Goal: Task Accomplishment & Management: Use online tool/utility

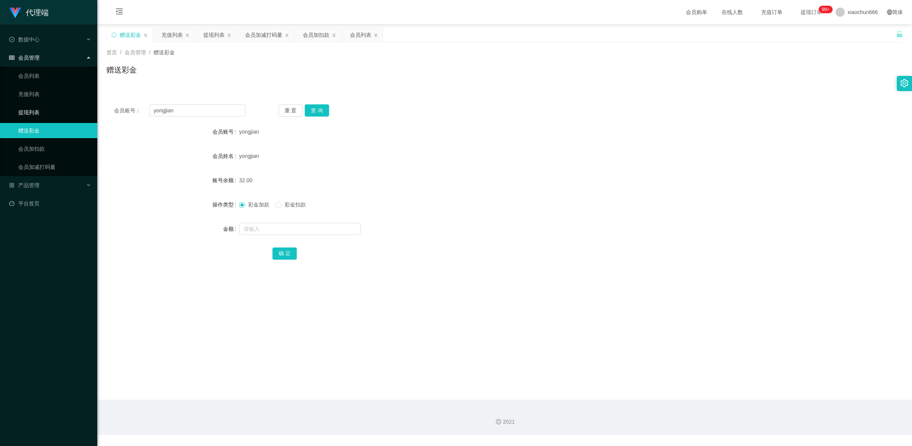
click at [35, 111] on link "提现列表" at bounding box center [54, 112] width 73 height 15
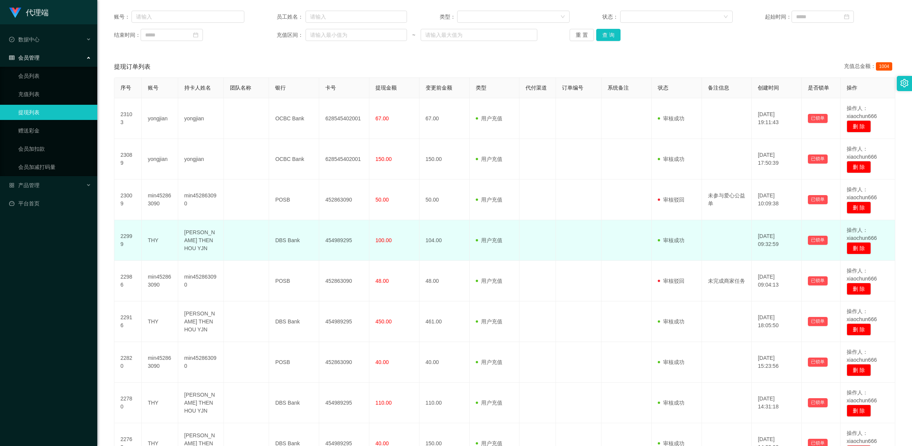
scroll to position [95, 0]
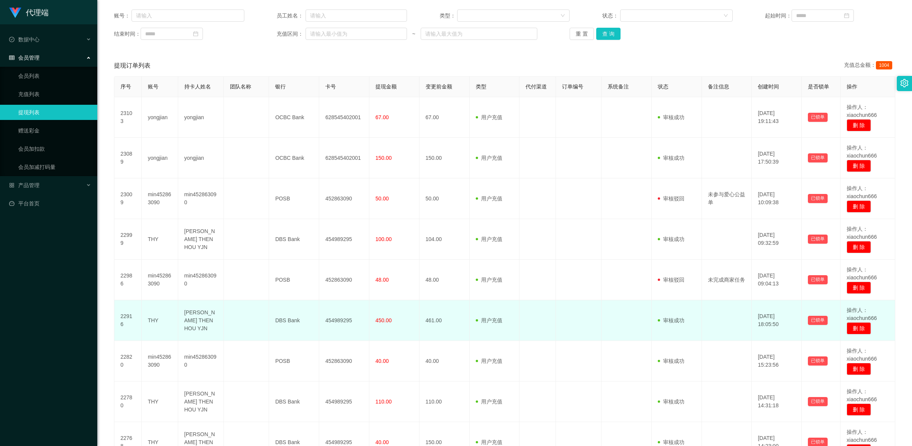
click at [149, 319] on td "THY" at bounding box center [160, 321] width 36 height 41
copy td "THY"
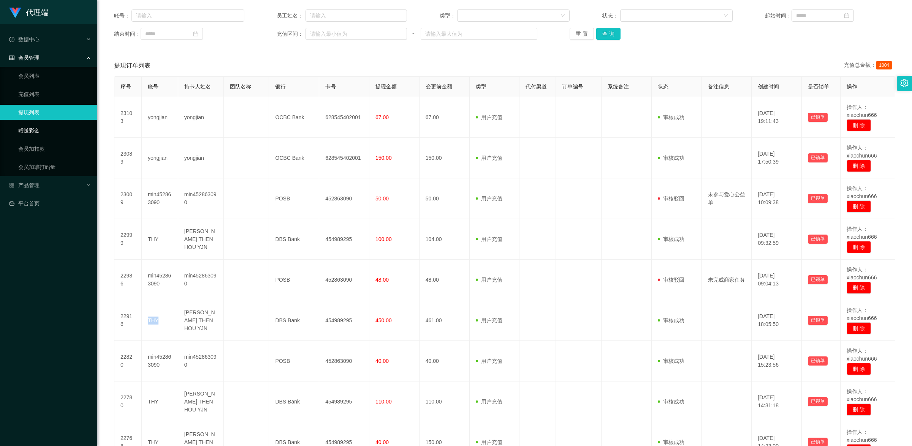
click at [44, 132] on link "赠送彩金" at bounding box center [54, 130] width 73 height 15
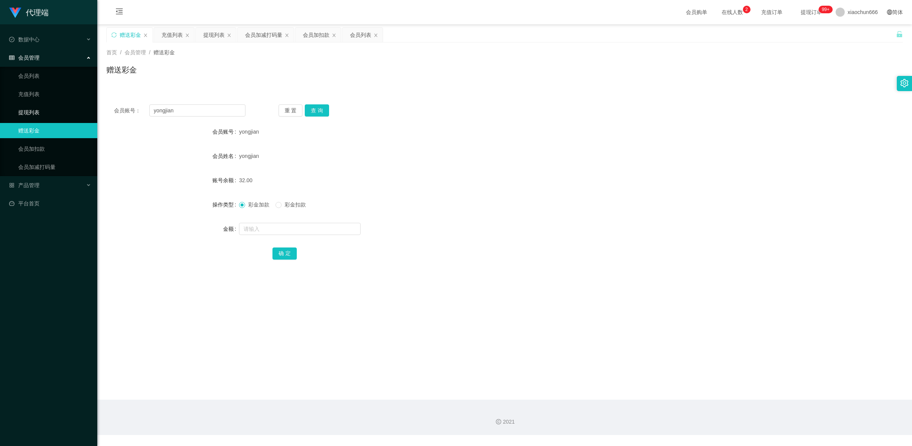
click at [50, 117] on link "提现列表" at bounding box center [54, 112] width 73 height 15
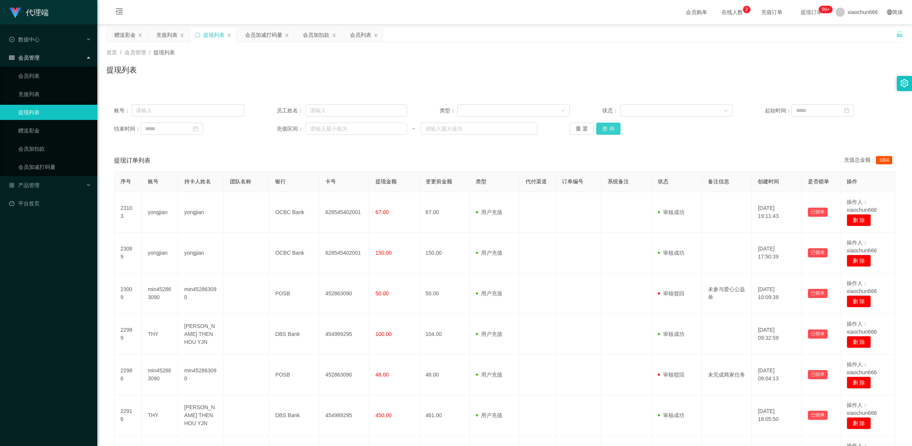
click at [611, 130] on button "查 询" at bounding box center [608, 129] width 24 height 12
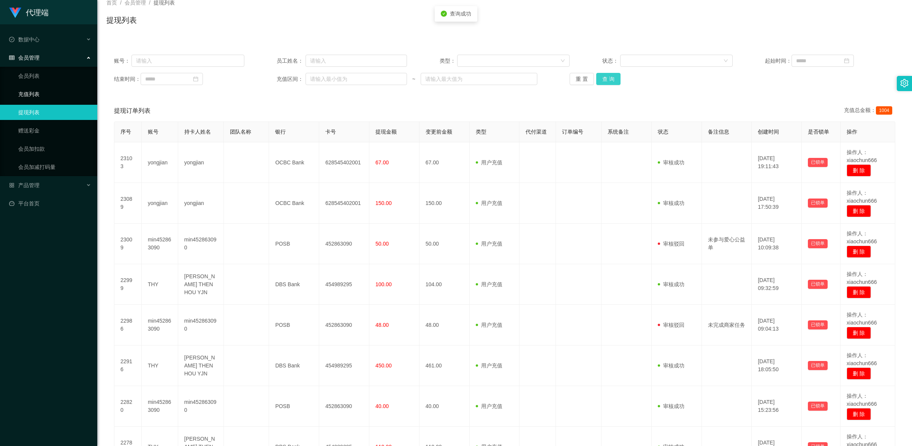
scroll to position [47, 0]
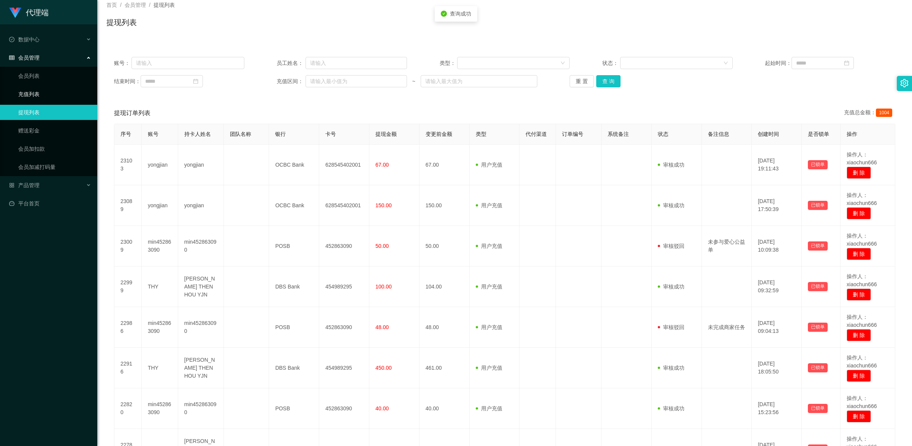
click at [46, 88] on link "充值列表" at bounding box center [54, 94] width 73 height 15
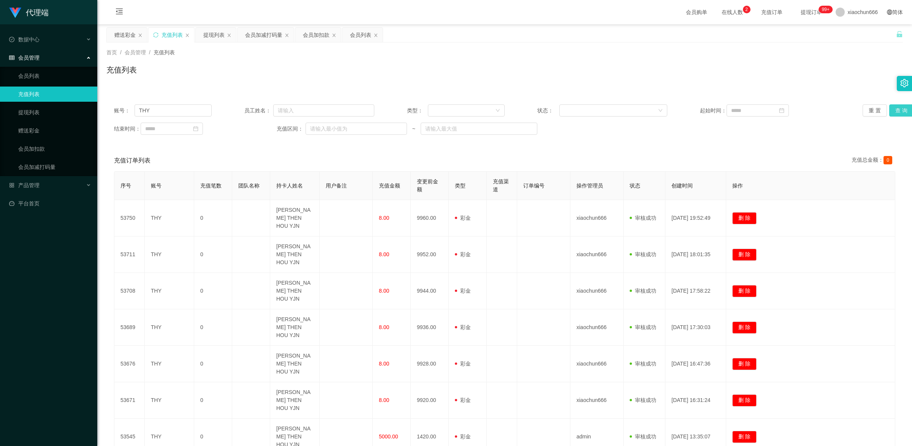
click at [905, 106] on button "查 询" at bounding box center [901, 110] width 24 height 12
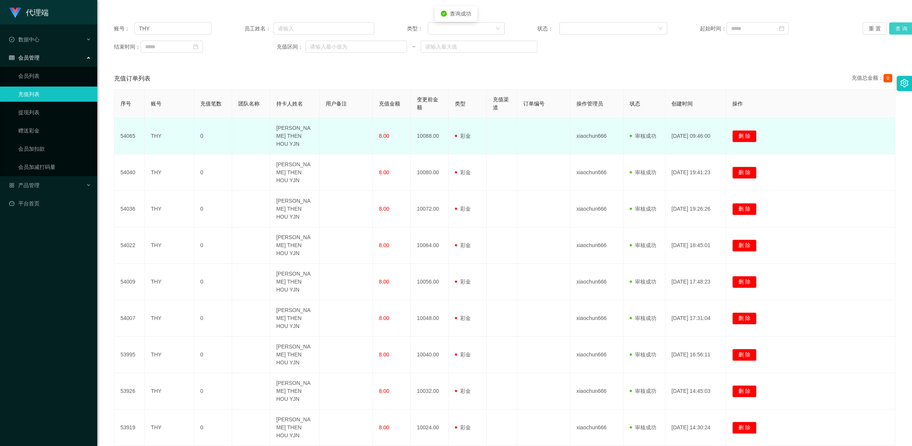
scroll to position [100, 0]
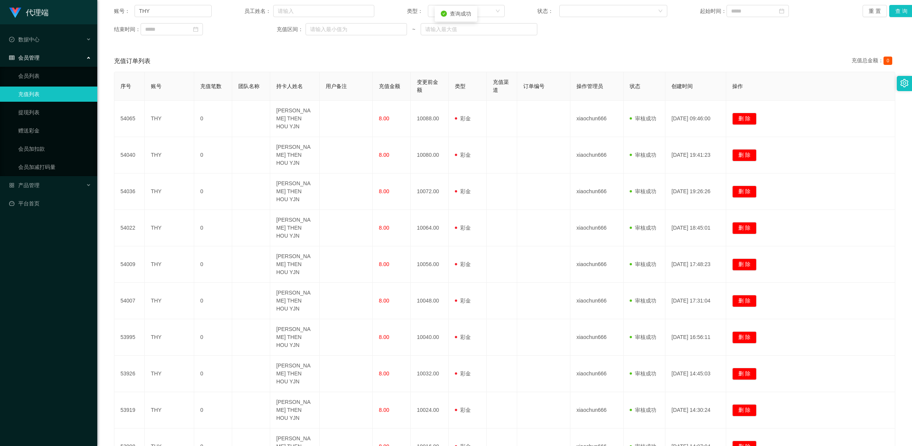
click at [41, 126] on link "赠送彩金" at bounding box center [54, 130] width 73 height 15
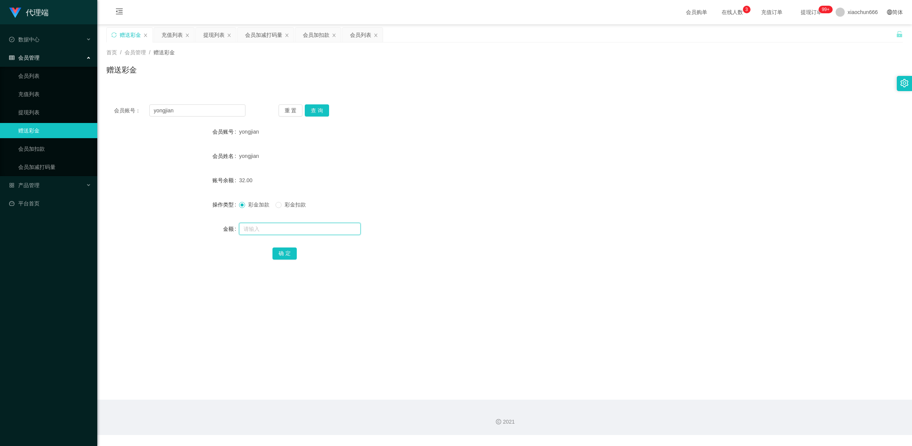
click at [263, 227] on input "text" at bounding box center [300, 229] width 122 height 12
click at [191, 109] on input "yongjian" at bounding box center [197, 110] width 96 height 12
click at [191, 110] on input "yongjian" at bounding box center [197, 110] width 96 height 12
paste input "THY"
type input "THY"
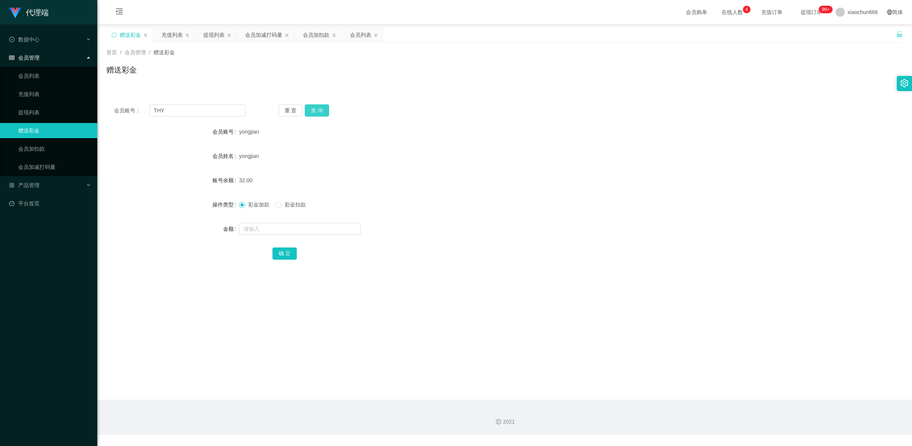
click at [315, 105] on button "查 询" at bounding box center [317, 110] width 24 height 12
click at [304, 227] on input "text" at bounding box center [300, 229] width 122 height 12
type input "16"
drag, startPoint x: 295, startPoint y: 253, endPoint x: 350, endPoint y: 234, distance: 58.8
click at [295, 253] on button "确 定" at bounding box center [284, 254] width 24 height 12
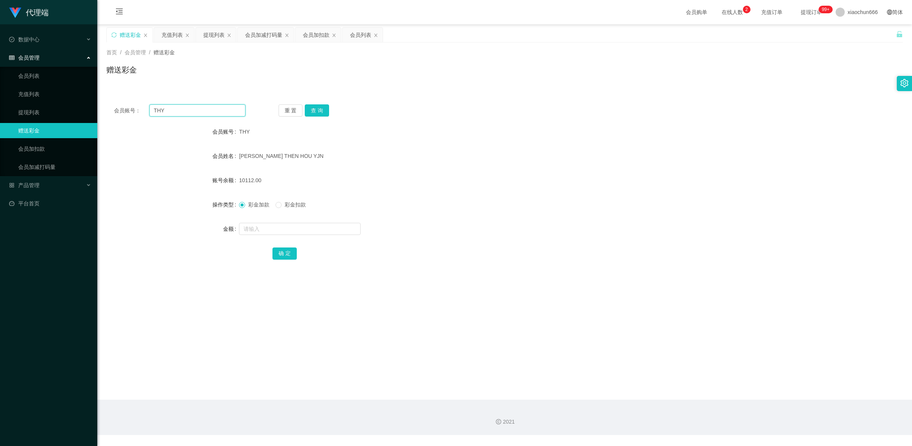
click at [222, 112] on input "THY" at bounding box center [197, 110] width 96 height 12
paste input "123456z×"
type input "123456z×"
click at [318, 107] on button "查 询" at bounding box center [317, 110] width 24 height 12
